Goal: Transaction & Acquisition: Purchase product/service

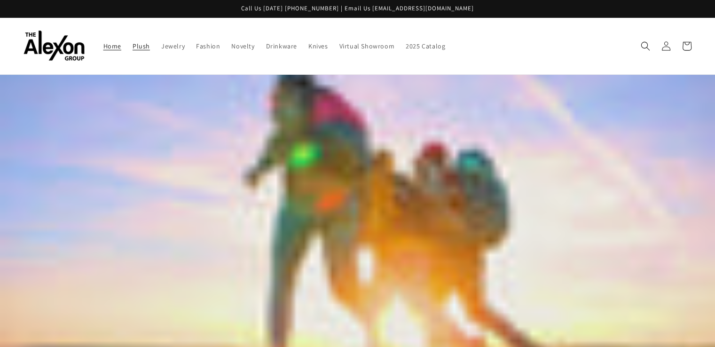
click at [131, 37] on link "Plush" at bounding box center [141, 46] width 29 height 20
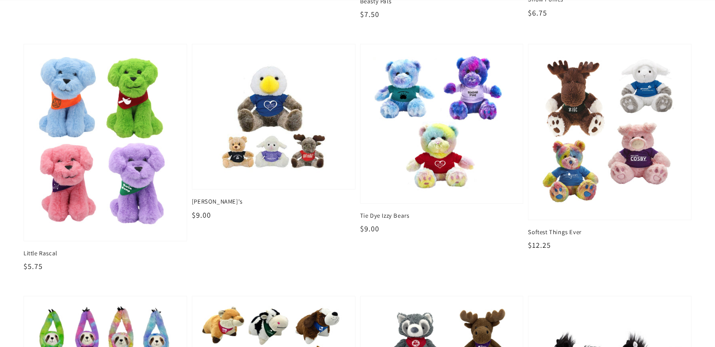
scroll to position [841, 0]
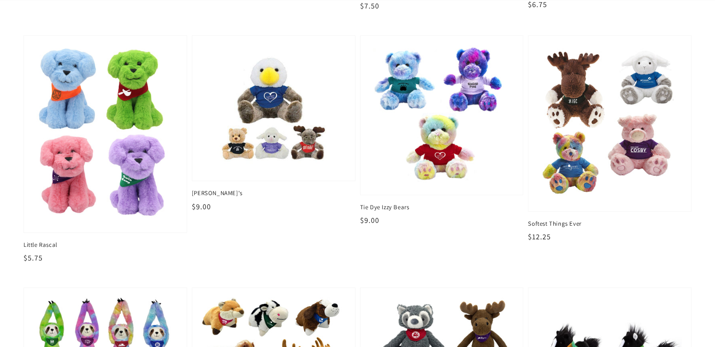
click at [523, 225] on li "Softest Things Ever Softest Things Ever Regular price $12.25 Regular price Sale…" at bounding box center [607, 161] width 168 height 252
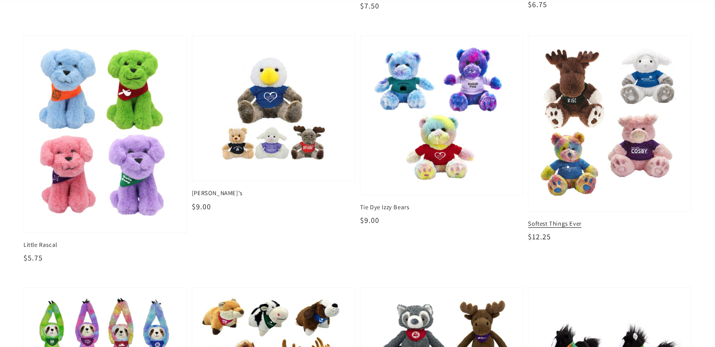
click at [542, 220] on span "Softest Things Ever" at bounding box center [610, 224] width 164 height 8
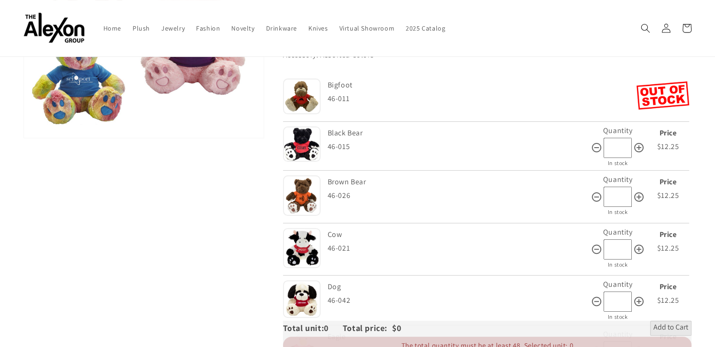
scroll to position [135, 0]
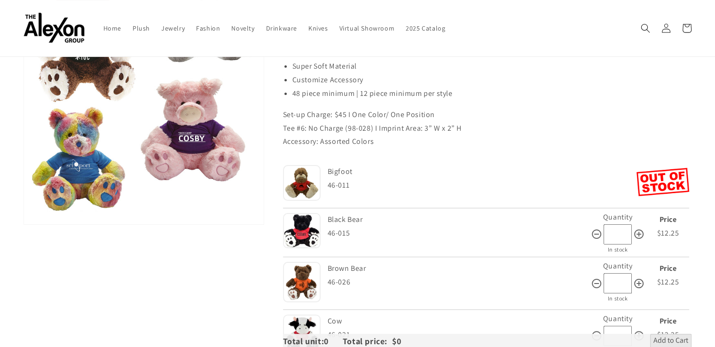
click at [299, 183] on img at bounding box center [302, 183] width 38 height 36
